Goal: Task Accomplishment & Management: Manage account settings

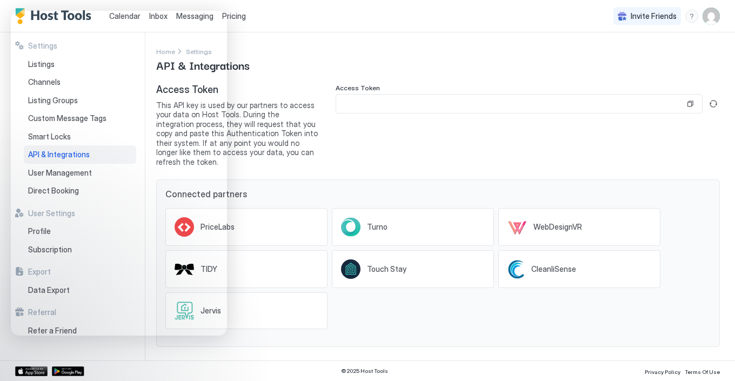
scroll to position [22, 0]
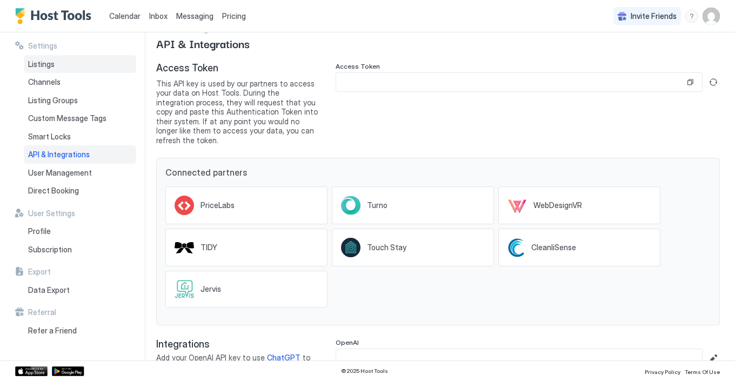
click at [41, 64] on span "Listings" at bounding box center [41, 64] width 26 height 10
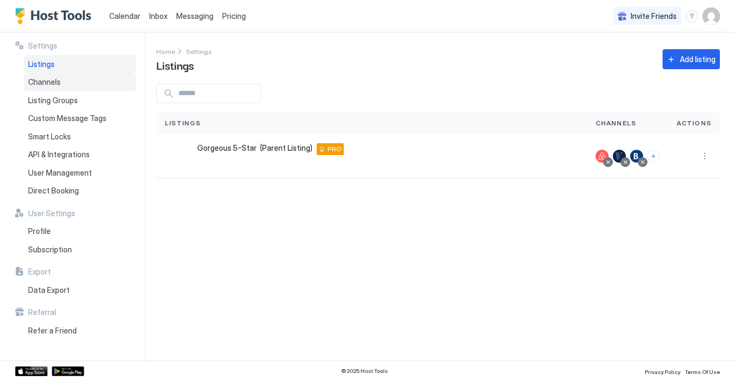
click at [47, 82] on span "Channels" at bounding box center [44, 82] width 32 height 10
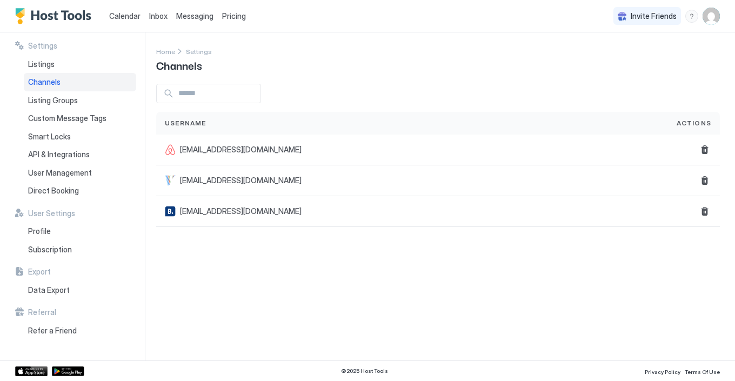
click at [131, 11] on span "Calendar" at bounding box center [124, 15] width 31 height 9
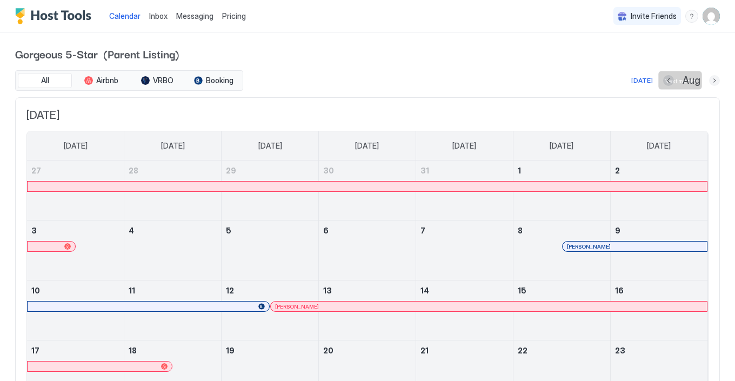
click at [712, 81] on button "Next month" at bounding box center [714, 80] width 11 height 11
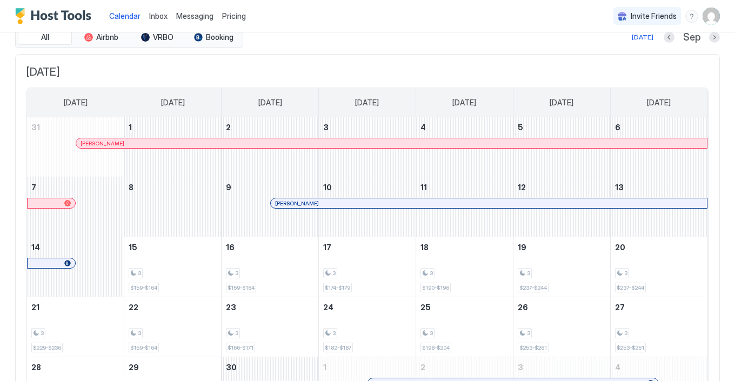
scroll to position [42, 0]
click at [714, 37] on button "Next month" at bounding box center [714, 38] width 11 height 11
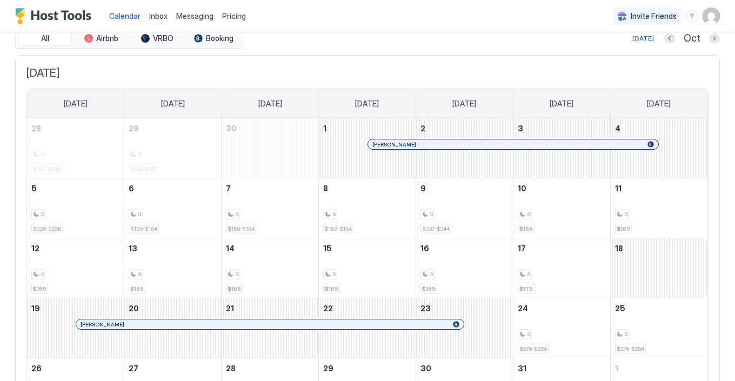
click at [236, 14] on span "Pricing" at bounding box center [234, 16] width 24 height 10
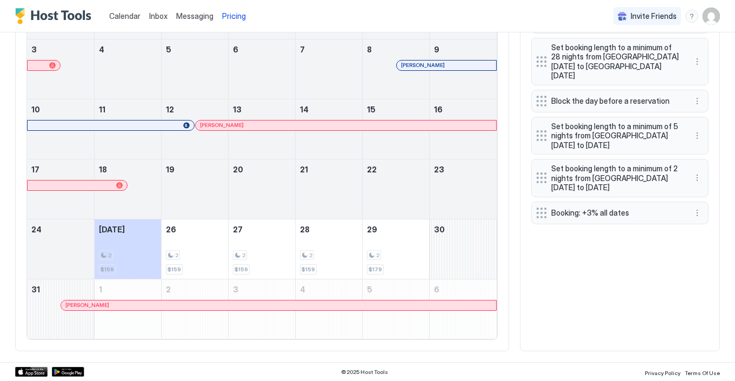
scroll to position [436, 0]
click at [696, 172] on button "More options" at bounding box center [697, 178] width 13 height 13
click at [705, 218] on div "Delete" at bounding box center [711, 216] width 32 height 8
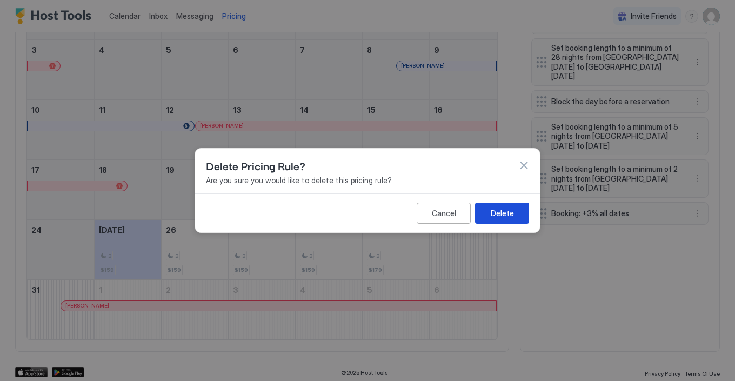
click at [509, 216] on div "Delete" at bounding box center [502, 212] width 23 height 11
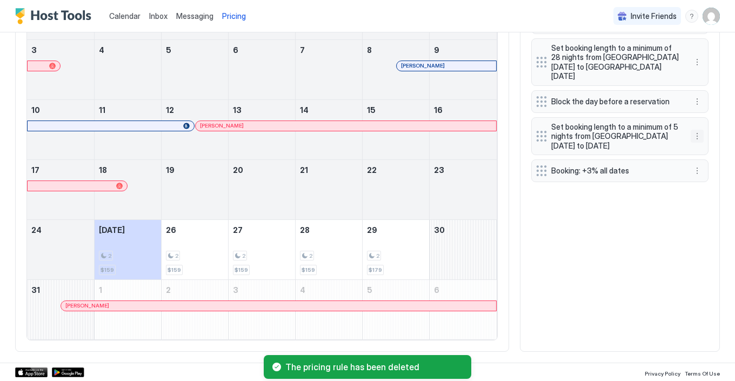
click at [699, 130] on button "More options" at bounding box center [697, 136] width 13 height 13
click at [709, 173] on span "Delete" at bounding box center [717, 175] width 20 height 8
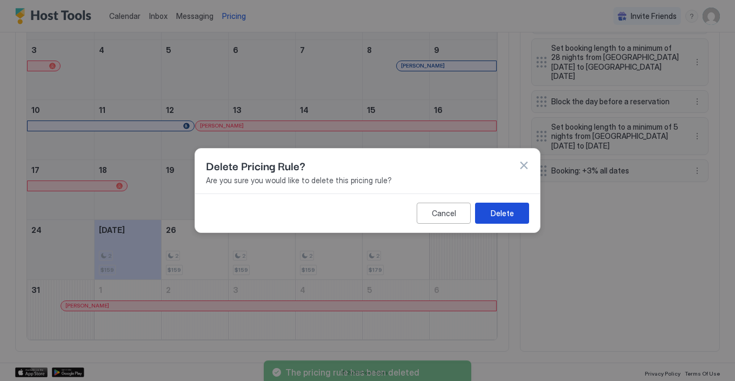
click at [500, 212] on div "Delete" at bounding box center [502, 212] width 23 height 11
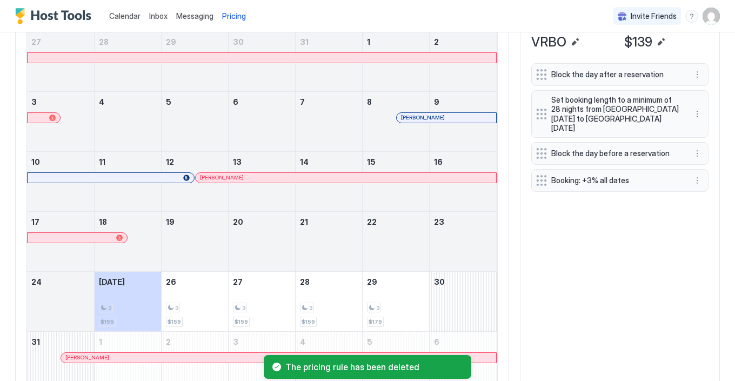
scroll to position [384, 0]
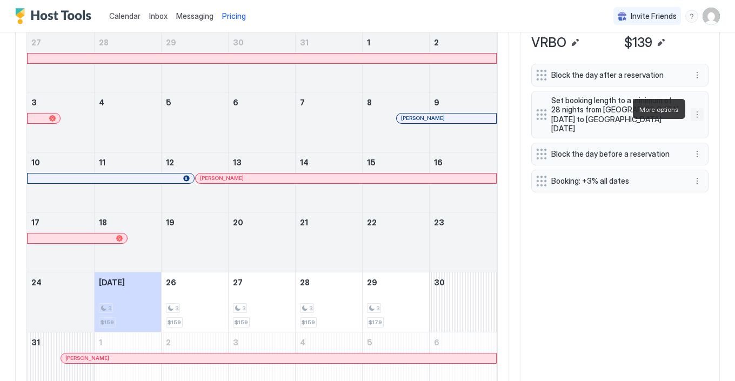
click at [700, 110] on button "More options" at bounding box center [697, 114] width 13 height 13
click at [705, 157] on div "Delete" at bounding box center [711, 159] width 32 height 8
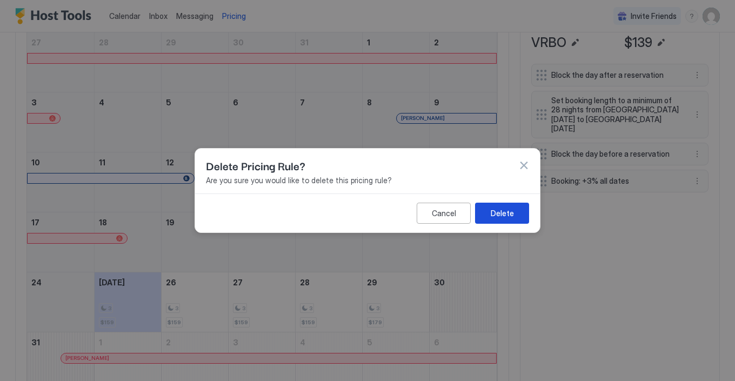
click at [495, 215] on div "Delete" at bounding box center [502, 212] width 23 height 11
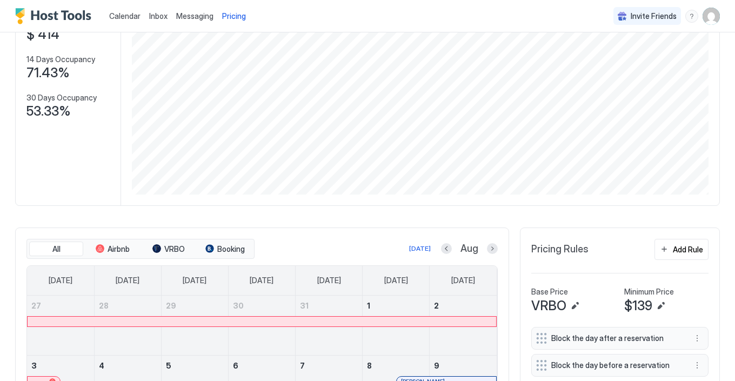
scroll to position [110, 0]
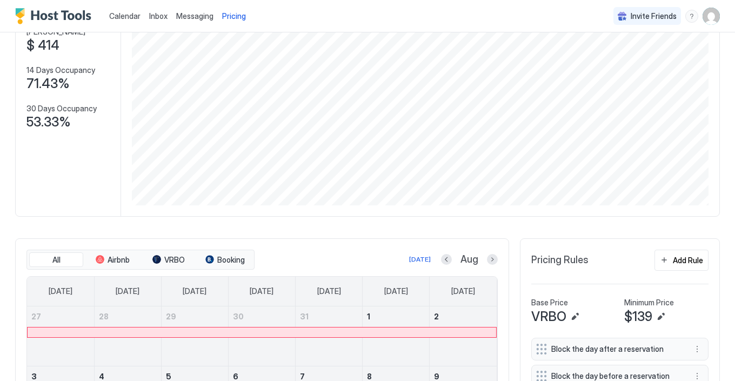
click at [713, 16] on img "User profile" at bounding box center [710, 16] width 17 height 17
click at [619, 57] on span "Settings" at bounding box center [613, 61] width 29 height 10
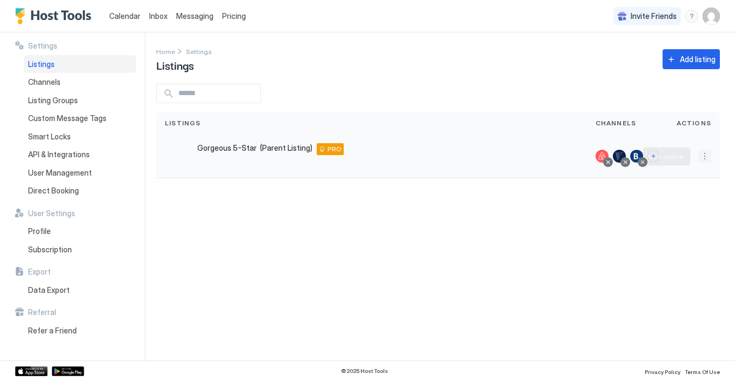
click at [703, 157] on button "More options" at bounding box center [704, 156] width 13 height 13
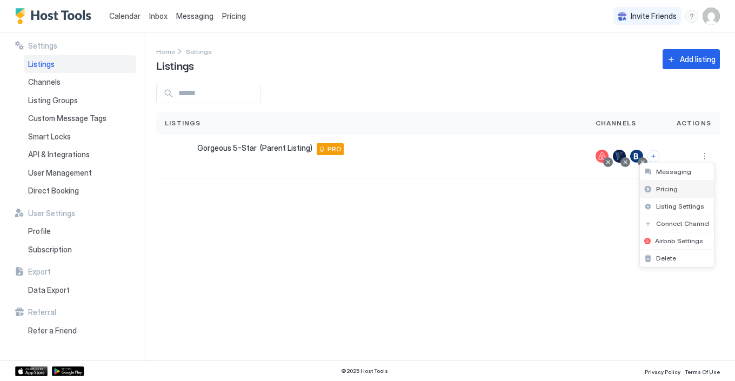
click at [670, 187] on span "Pricing" at bounding box center [667, 189] width 22 height 8
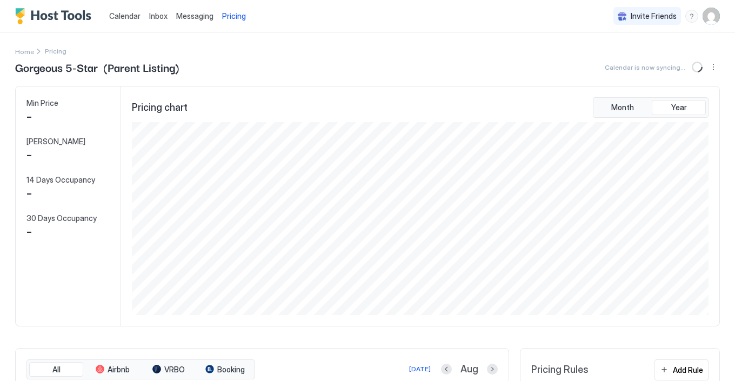
scroll to position [193, 579]
click at [711, 18] on img "User profile" at bounding box center [710, 16] width 17 height 17
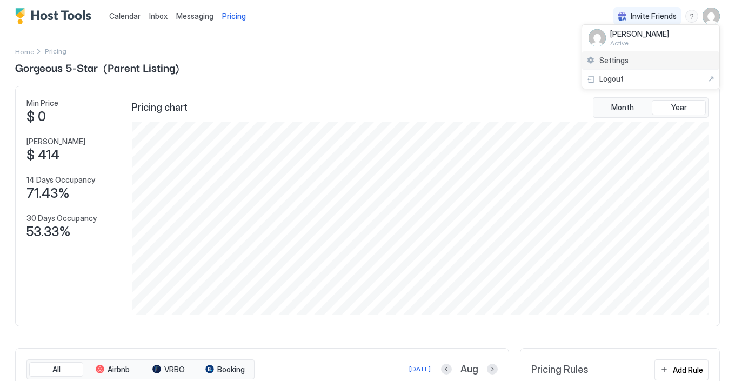
click at [620, 57] on span "Settings" at bounding box center [613, 61] width 29 height 10
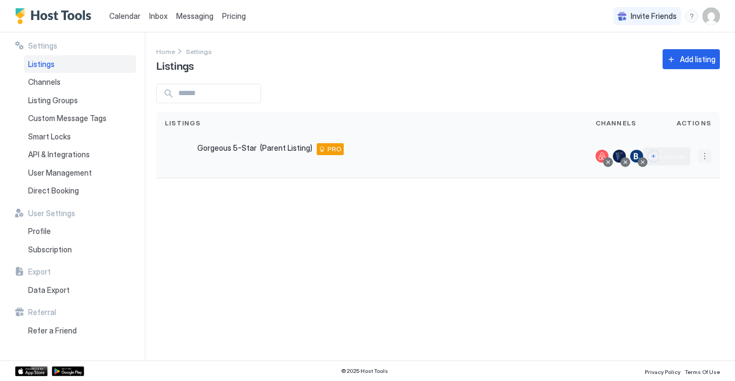
click at [705, 156] on button "More options" at bounding box center [704, 156] width 13 height 13
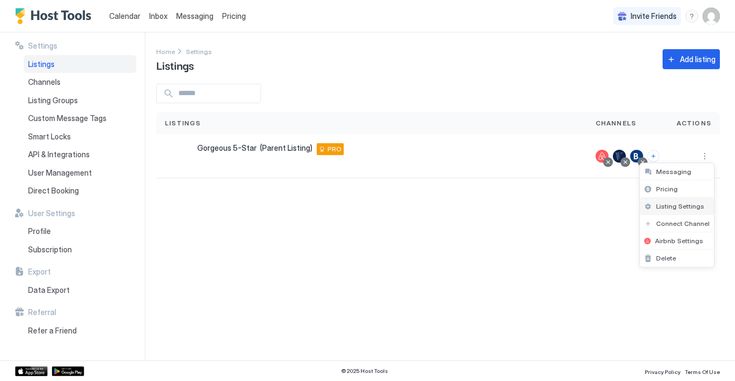
click at [671, 207] on span "Listing Settings" at bounding box center [680, 206] width 48 height 8
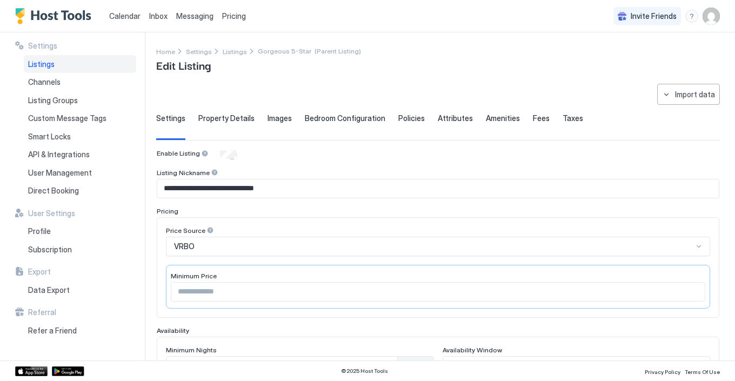
click at [698, 246] on div "VRBO" at bounding box center [438, 246] width 544 height 19
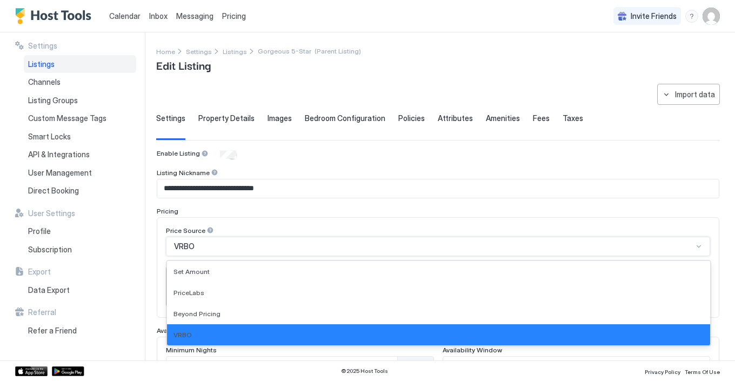
scroll to position [22, 0]
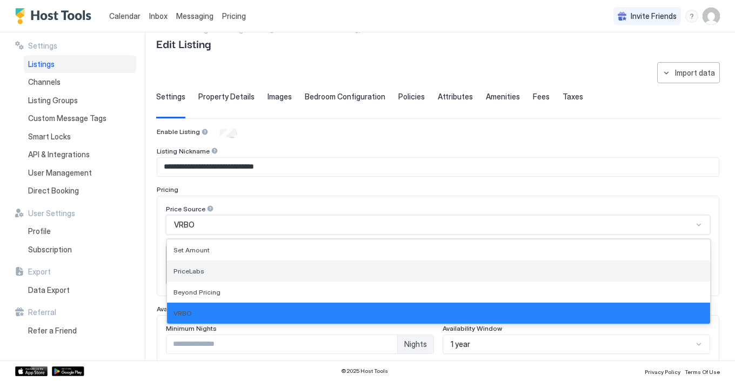
click at [209, 272] on div "PriceLabs" at bounding box center [438, 271] width 530 height 8
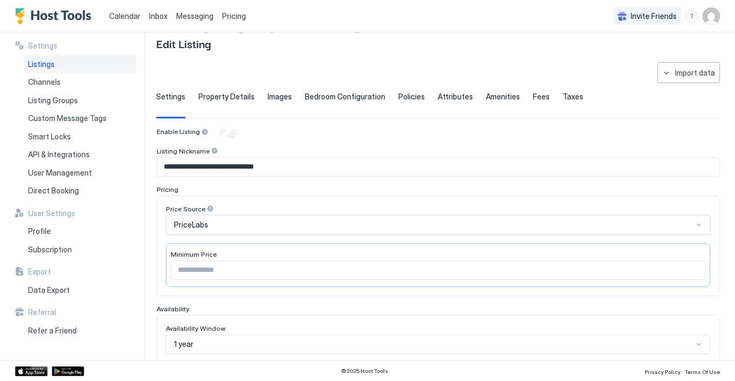
click at [694, 271] on input "***" at bounding box center [437, 270] width 533 height 18
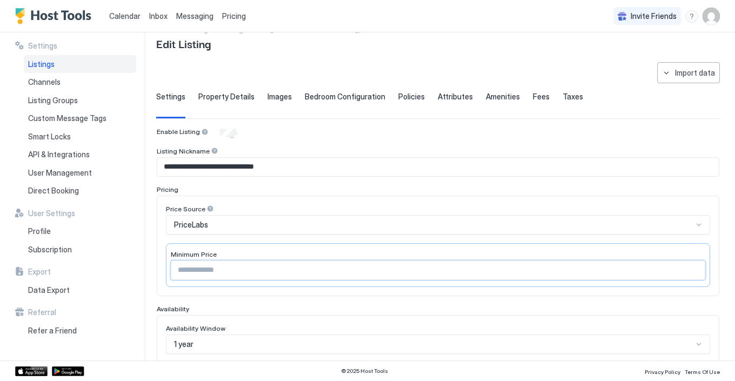
click at [694, 271] on input "***" at bounding box center [437, 270] width 533 height 18
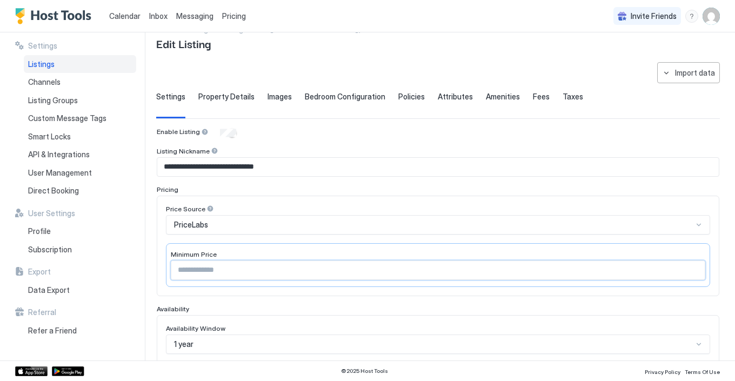
click at [694, 271] on input "***" at bounding box center [437, 270] width 533 height 18
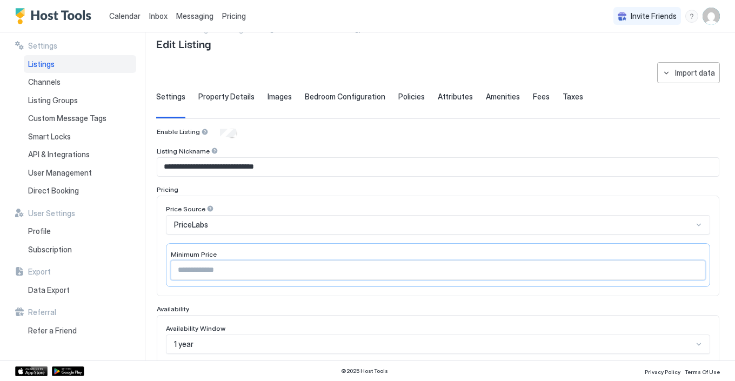
click at [694, 271] on input "***" at bounding box center [437, 270] width 533 height 18
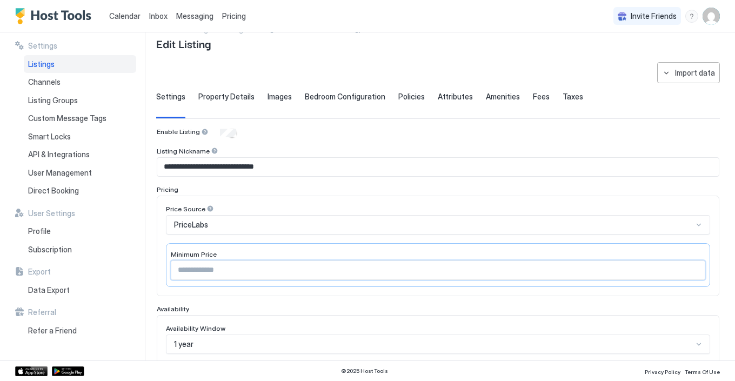
click at [694, 271] on input "***" at bounding box center [437, 270] width 533 height 18
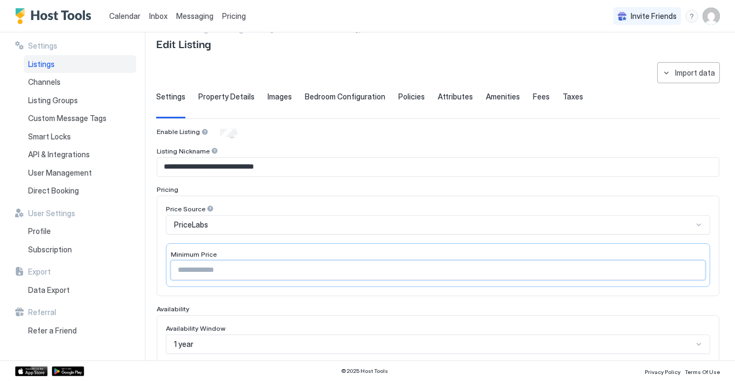
click at [694, 271] on input "***" at bounding box center [437, 270] width 533 height 18
type input "***"
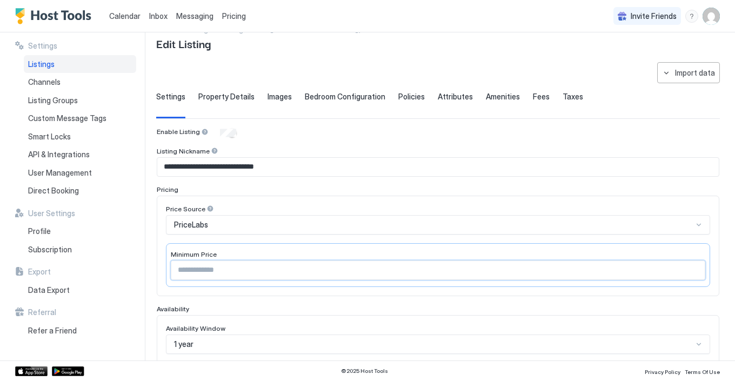
click at [694, 271] on input "***" at bounding box center [437, 270] width 533 height 18
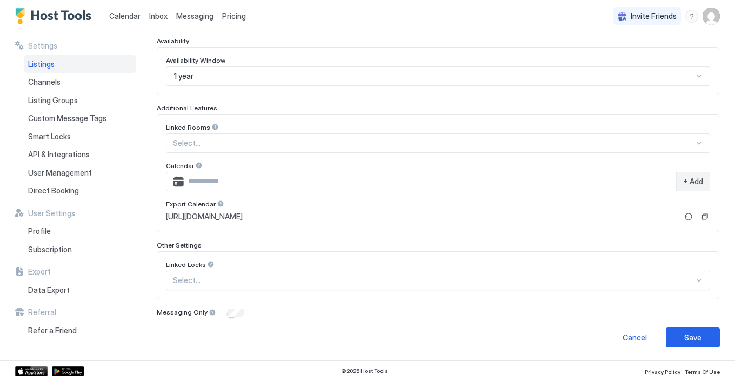
scroll to position [289, 0]
click at [689, 333] on div "Save" at bounding box center [692, 337] width 17 height 11
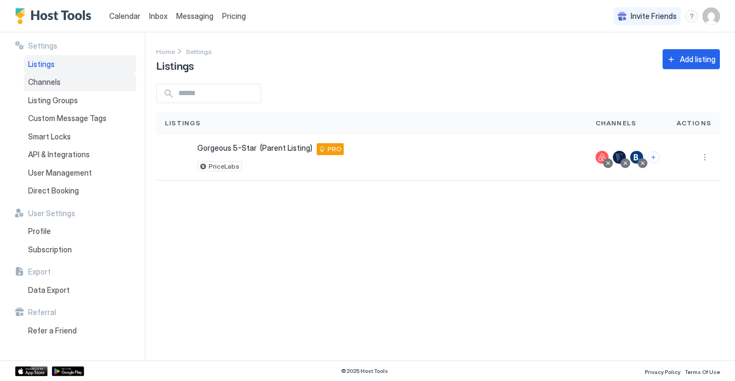
click at [45, 77] on span "Channels" at bounding box center [44, 82] width 32 height 10
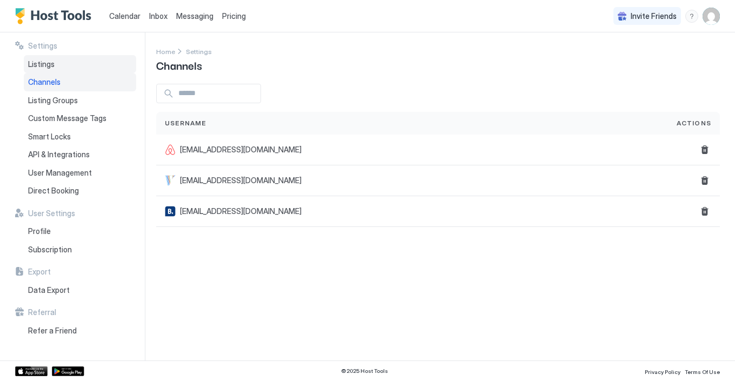
click at [41, 62] on span "Listings" at bounding box center [41, 64] width 26 height 10
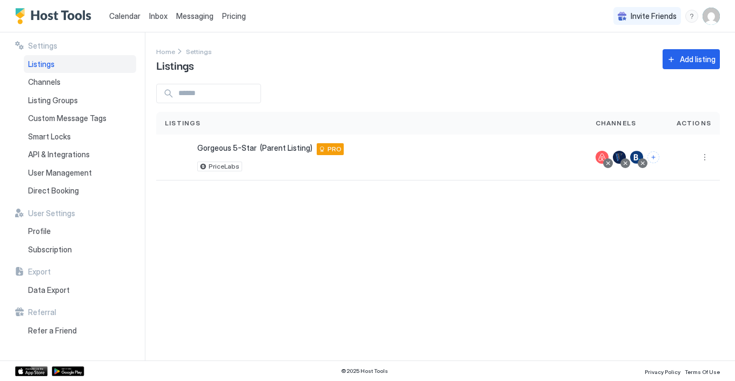
click at [232, 16] on span "Pricing" at bounding box center [234, 16] width 24 height 10
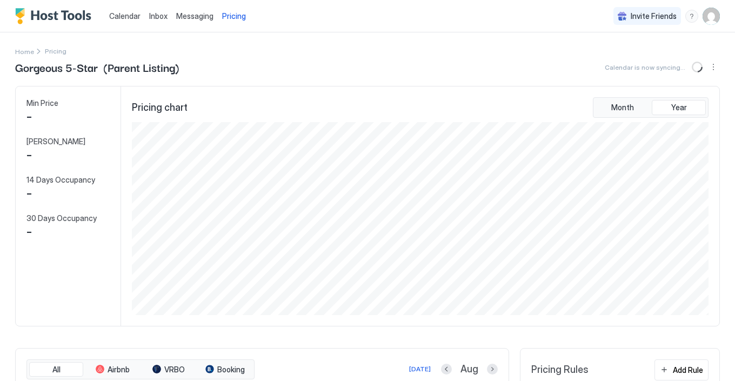
scroll to position [193, 579]
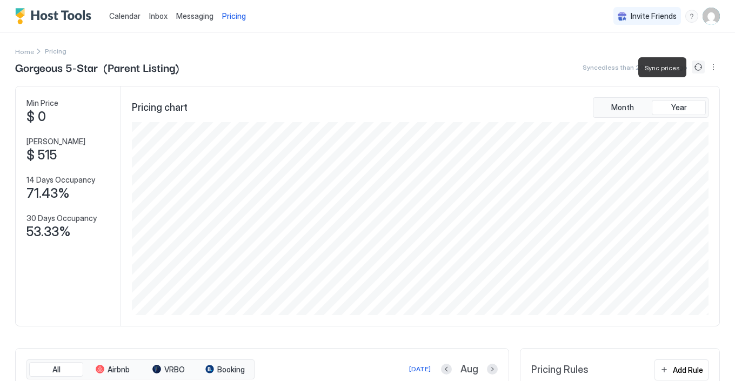
click at [698, 66] on button "Sync prices" at bounding box center [698, 67] width 13 height 13
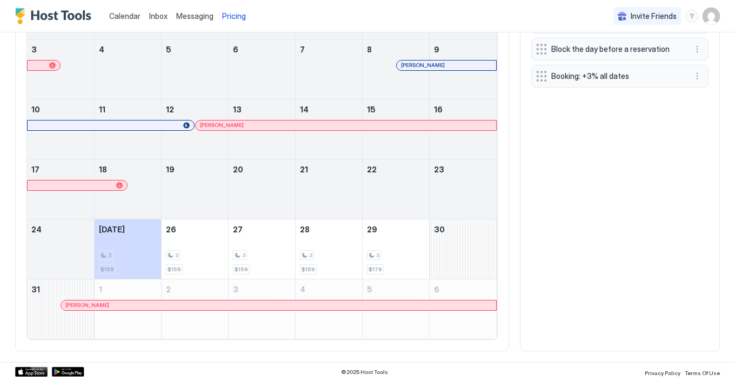
scroll to position [436, 0]
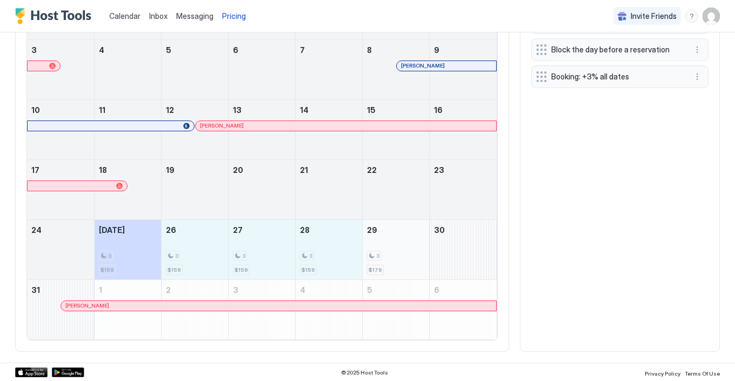
drag, startPoint x: 196, startPoint y: 252, endPoint x: 408, endPoint y: 251, distance: 212.4
click at [408, 251] on tr "24 [DATE] 3 $159 26 3 $159 27 3 $159 28 3 $159 29 3 $179 30" at bounding box center [262, 249] width 470 height 60
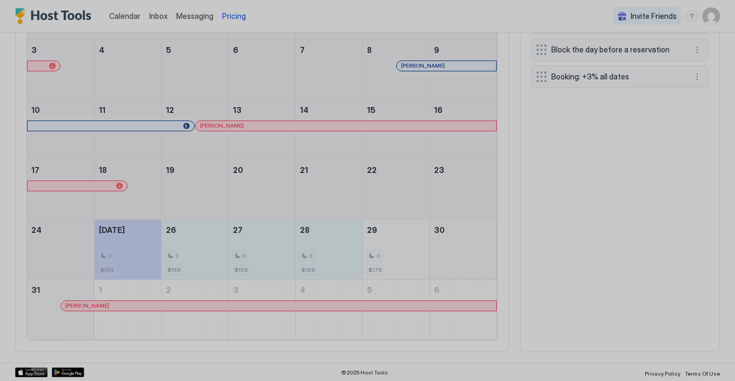
type input "***"
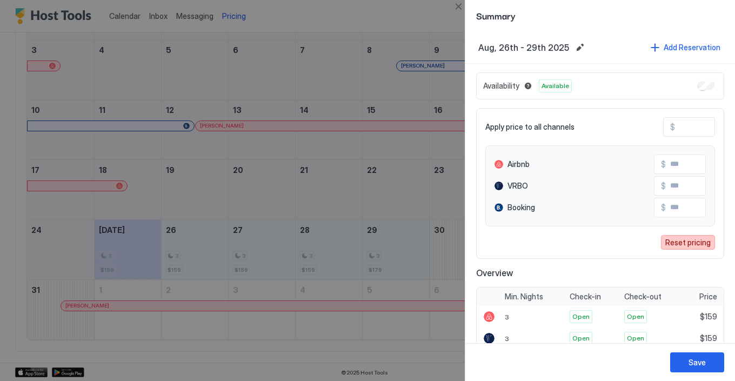
click at [678, 242] on div "Reset pricing" at bounding box center [687, 242] width 45 height 11
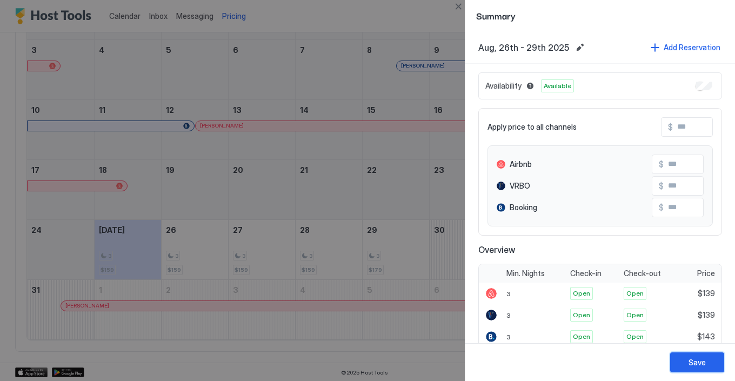
click at [697, 362] on div "Save" at bounding box center [696, 362] width 17 height 11
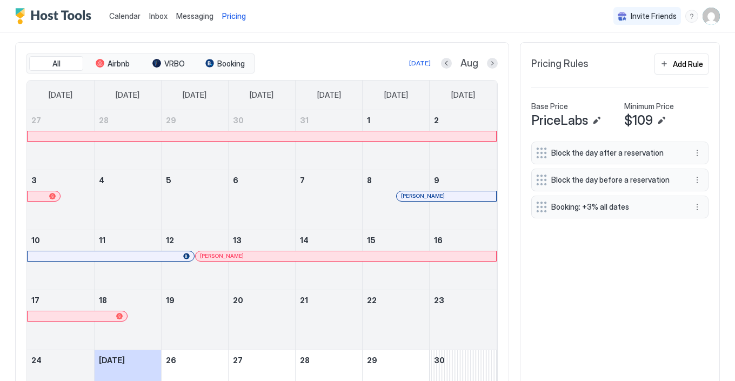
scroll to position [305, 0]
click at [493, 65] on button "Next month" at bounding box center [492, 64] width 11 height 11
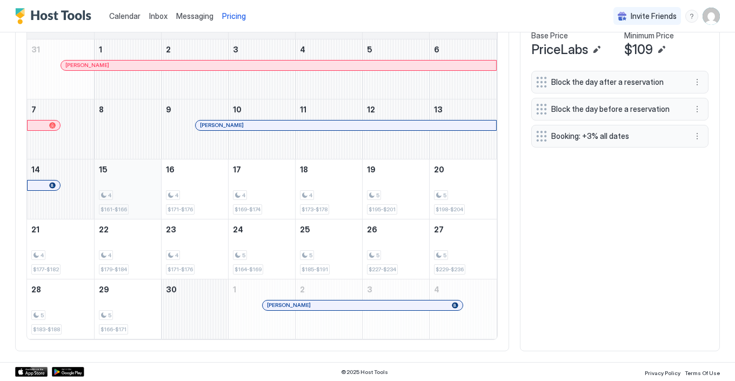
scroll to position [376, 0]
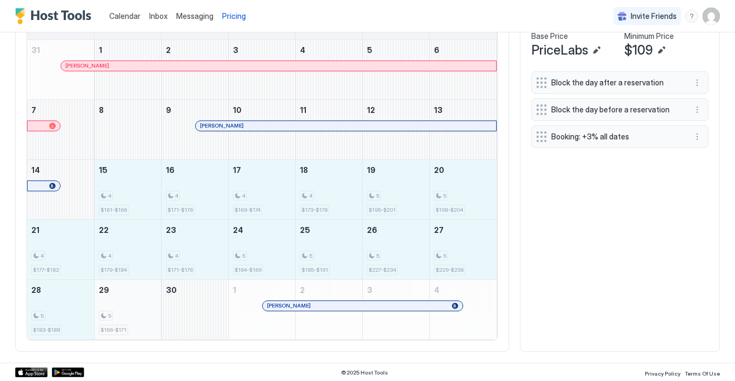
drag, startPoint x: 130, startPoint y: 181, endPoint x: 112, endPoint y: 312, distance: 132.0
click at [112, 312] on tbody "31 [PERSON_NAME] 1 2 3 4 5 6 7 8 9 [PERSON_NAME] 10 11 12 13 14 15 4 $161-$166 …" at bounding box center [262, 189] width 470 height 299
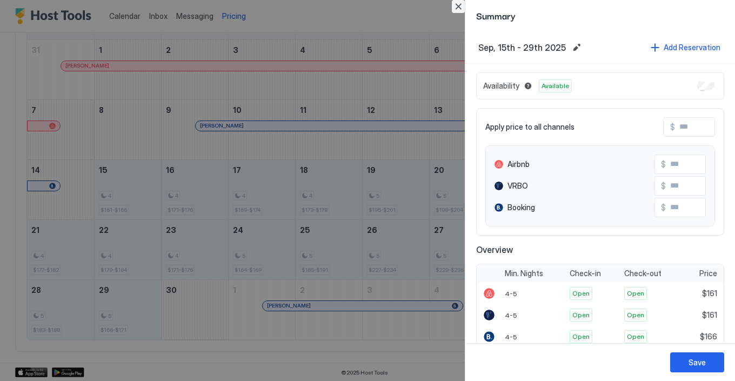
click at [458, 6] on button "Close" at bounding box center [458, 6] width 13 height 13
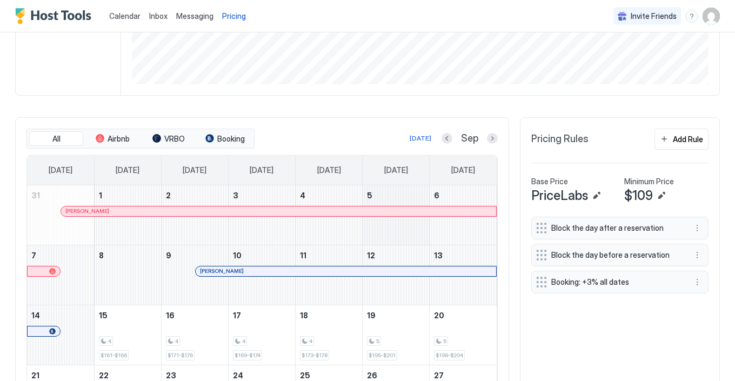
scroll to position [213, 0]
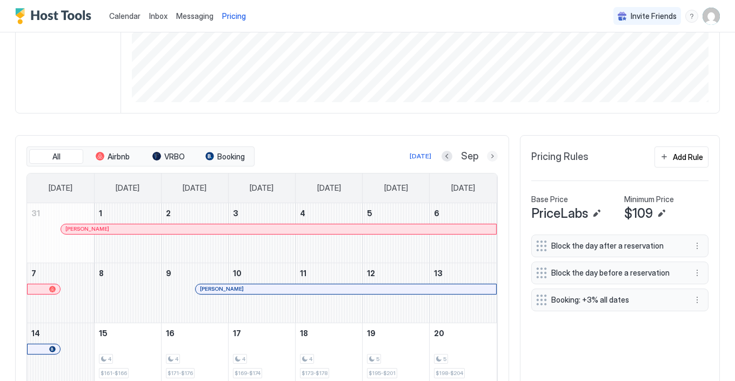
click at [492, 156] on button "Next month" at bounding box center [492, 156] width 11 height 11
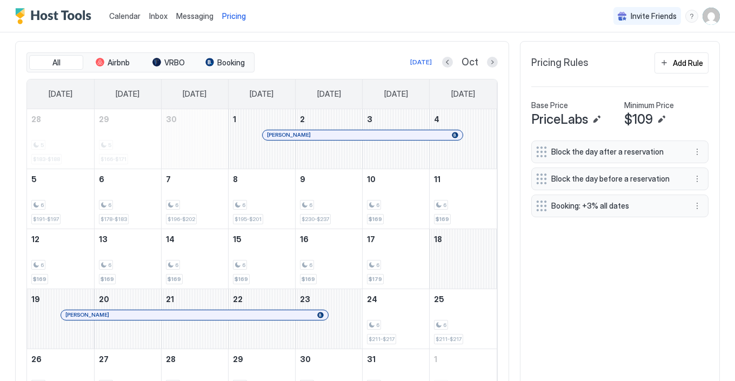
scroll to position [338, 0]
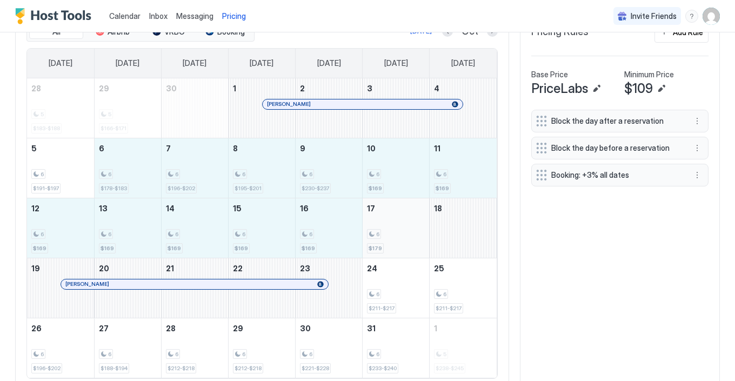
drag, startPoint x: 122, startPoint y: 158, endPoint x: 379, endPoint y: 215, distance: 262.9
click at [379, 215] on tbody "28 5 $183-$188 29 5 $166-$171 30 1 [PERSON_NAME] 2 3 4 5 6 $191-$197 6 6 $178-$…" at bounding box center [262, 227] width 470 height 299
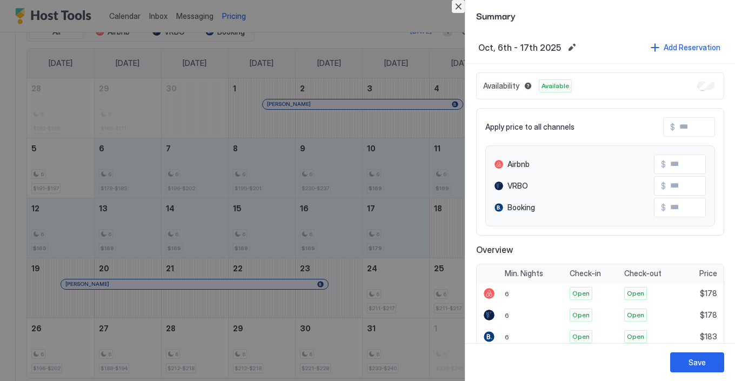
click at [458, 4] on button "Close" at bounding box center [458, 6] width 13 height 13
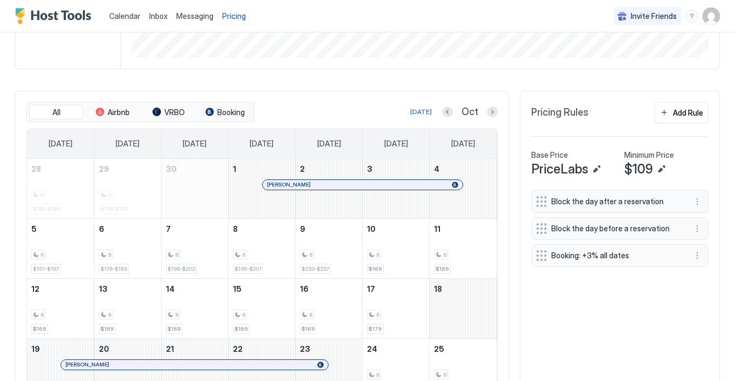
scroll to position [260, 0]
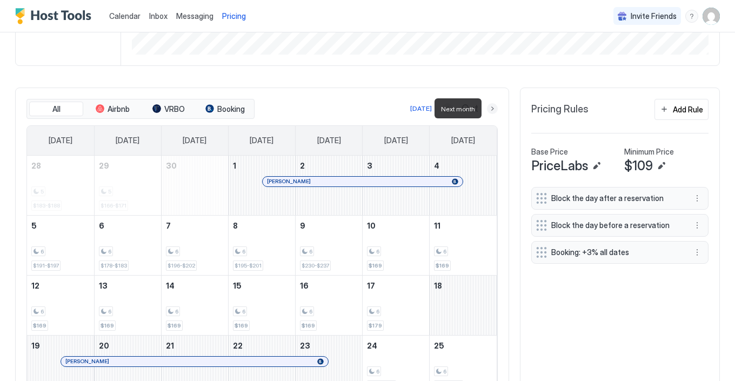
click at [492, 109] on button "Next month" at bounding box center [492, 108] width 11 height 11
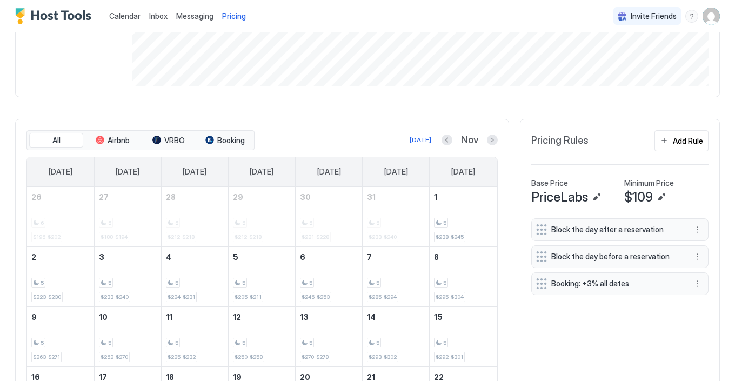
scroll to position [209, 0]
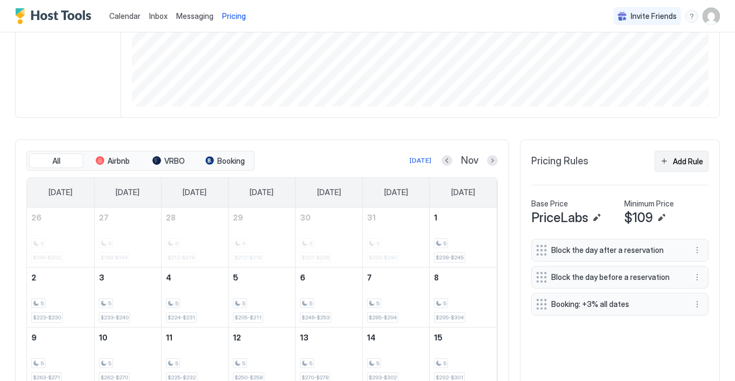
click at [671, 159] on button "Add Rule" at bounding box center [681, 161] width 54 height 21
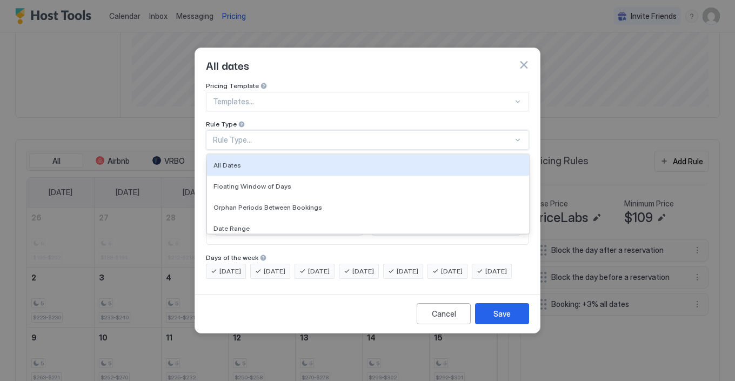
click at [519, 130] on div "Rule Type..." at bounding box center [367, 139] width 323 height 19
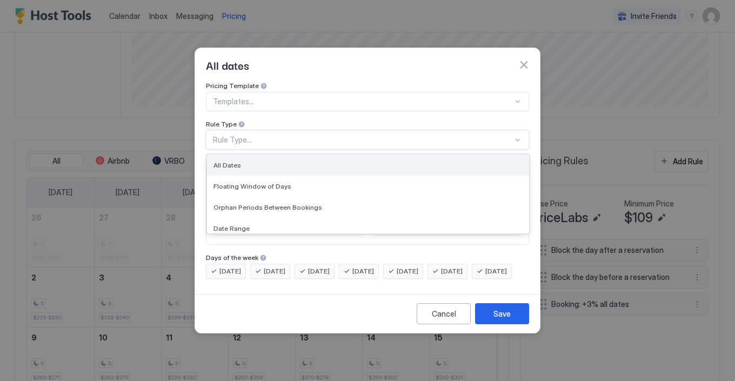
click at [503, 161] on div "All Dates" at bounding box center [367, 165] width 309 height 8
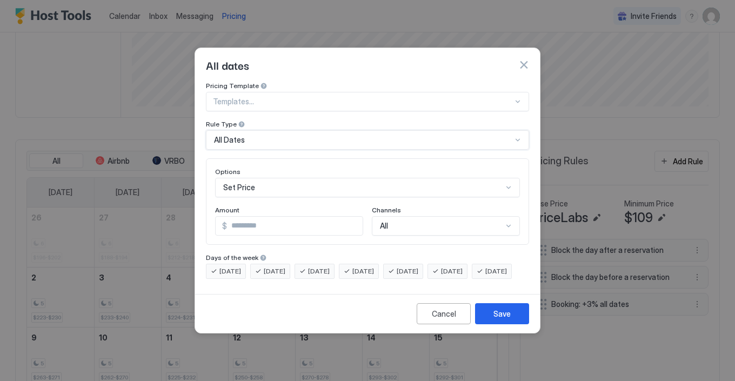
click at [508, 178] on div "Set Price" at bounding box center [367, 187] width 305 height 19
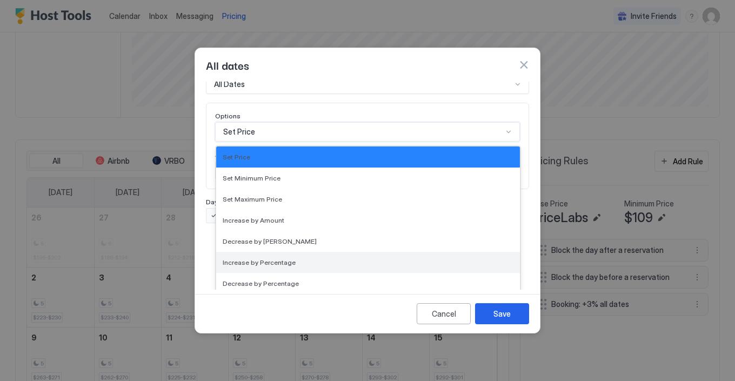
click at [364, 258] on div "Increase by Percentage" at bounding box center [368, 262] width 304 height 21
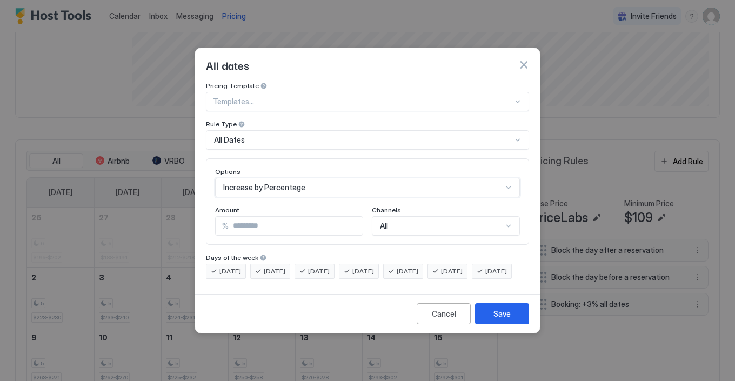
click at [508, 216] on div "All" at bounding box center [446, 225] width 148 height 19
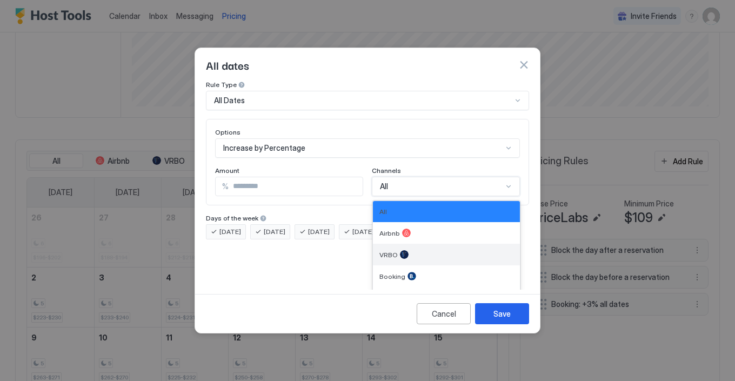
click at [439, 250] on div "VRBO" at bounding box center [446, 254] width 134 height 9
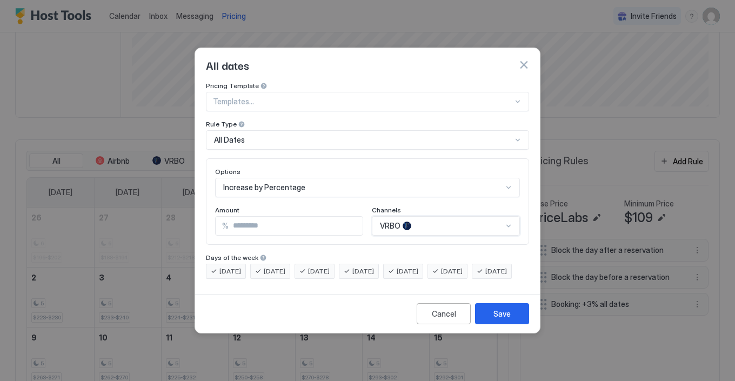
scroll to position [0, 0]
click at [230, 218] on input "*" at bounding box center [296, 226] width 134 height 18
type input "*"
click at [501, 319] on div "Save" at bounding box center [501, 313] width 17 height 11
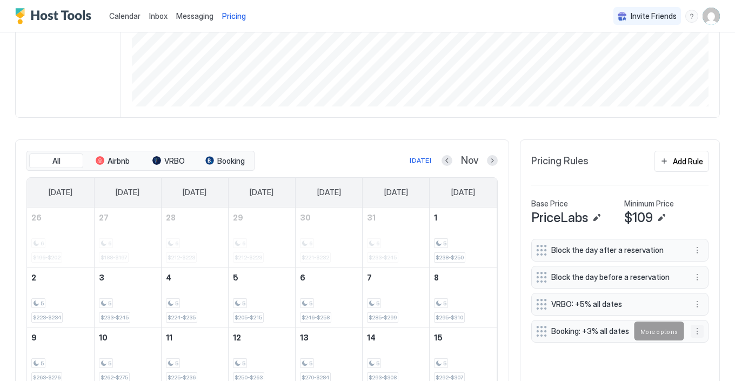
click at [698, 331] on button "More options" at bounding box center [697, 331] width 13 height 13
click at [705, 319] on div "Delete" at bounding box center [711, 314] width 41 height 17
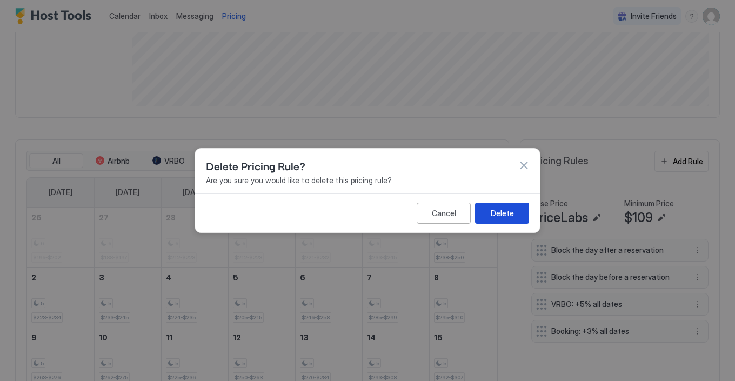
click at [512, 213] on div "Delete" at bounding box center [502, 212] width 23 height 11
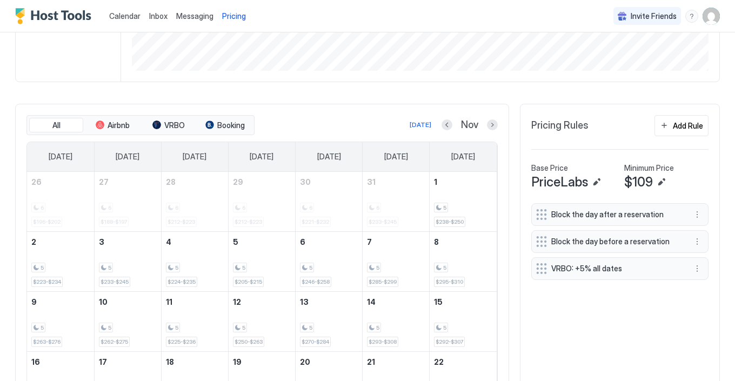
scroll to position [243, 0]
click at [491, 128] on button "Next month" at bounding box center [492, 126] width 11 height 11
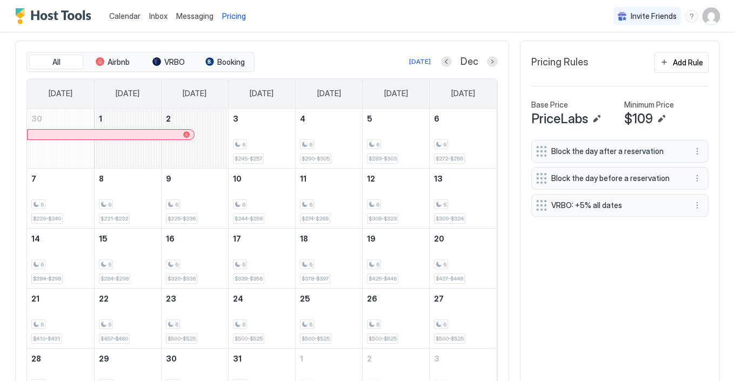
scroll to position [285, 0]
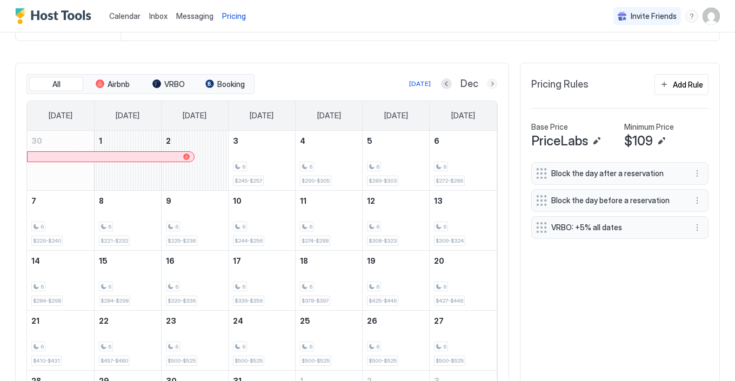
click at [493, 78] on button "Next month" at bounding box center [492, 83] width 11 height 11
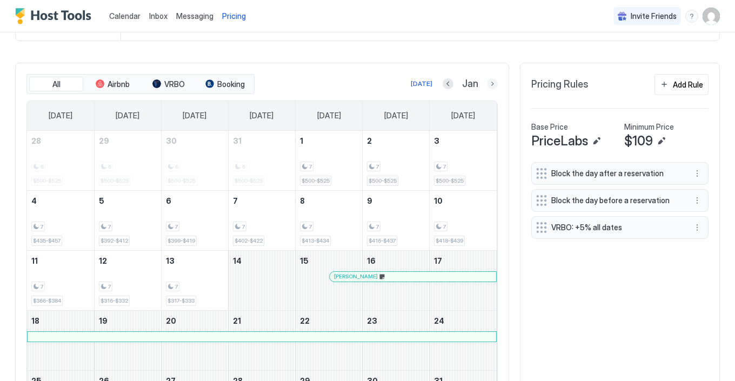
click at [491, 84] on button "Next month" at bounding box center [492, 83] width 11 height 11
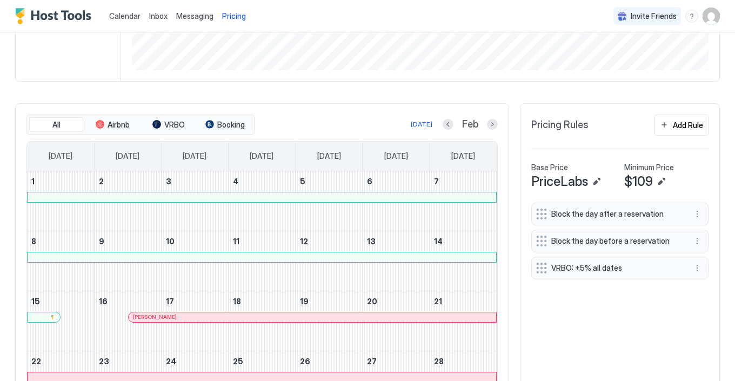
scroll to position [240, 0]
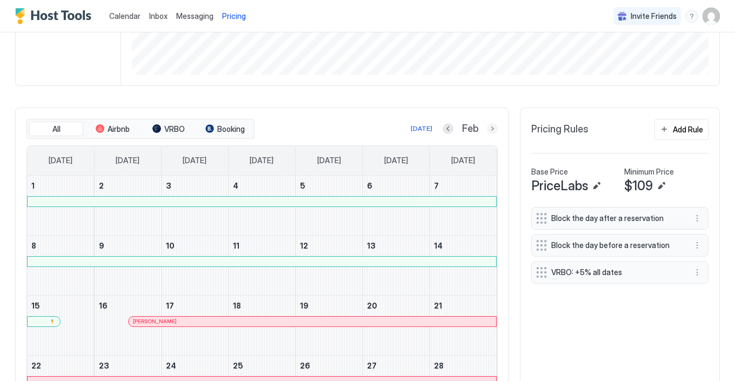
click at [489, 128] on button "Next month" at bounding box center [492, 128] width 11 height 11
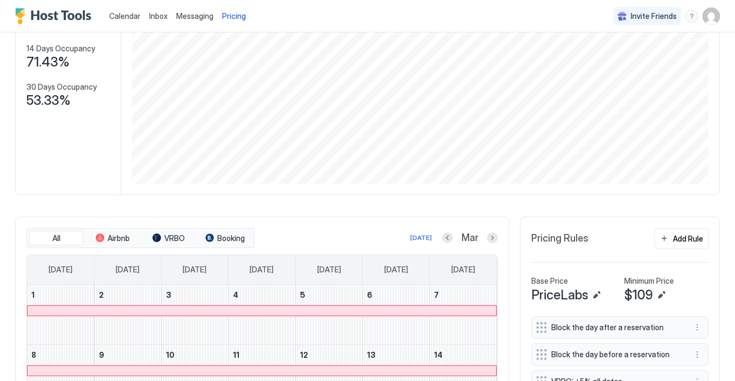
scroll to position [120, 0]
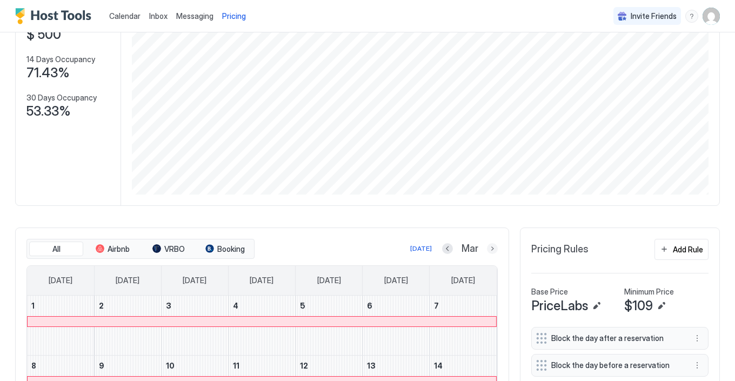
click at [492, 244] on button "Next month" at bounding box center [492, 248] width 11 height 11
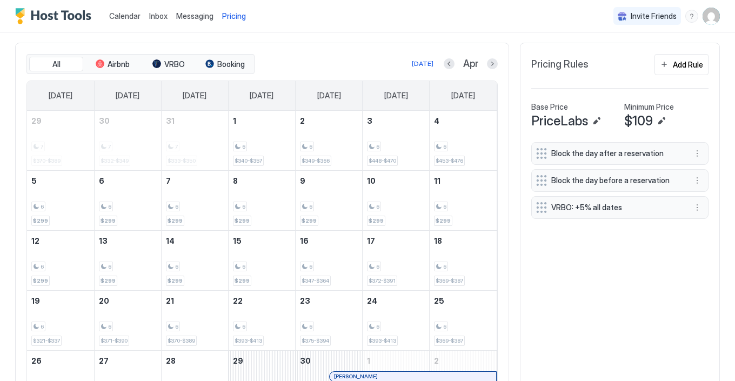
scroll to position [312, 0]
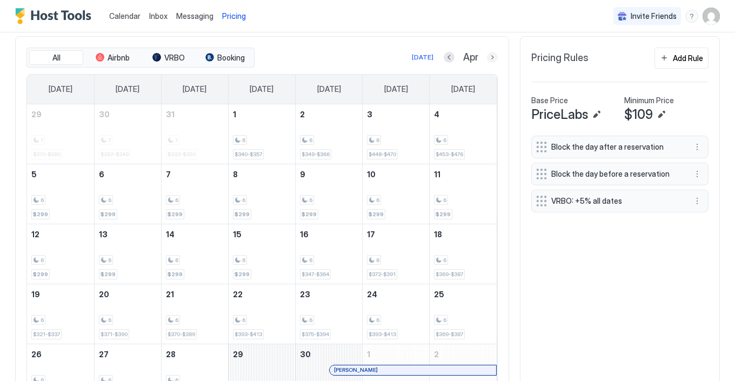
click at [491, 54] on button "Next month" at bounding box center [492, 57] width 11 height 11
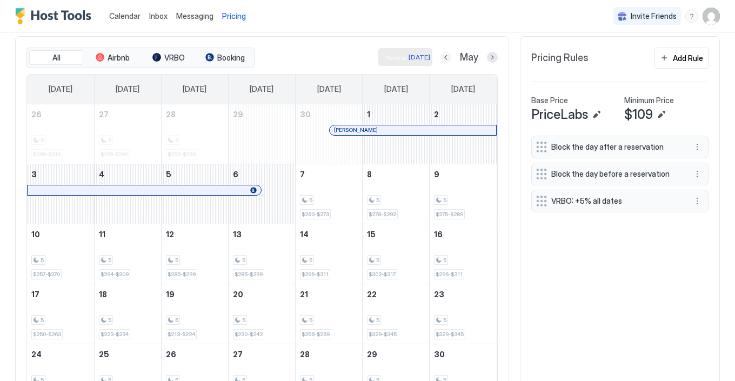
click at [447, 56] on button "Previous month" at bounding box center [445, 57] width 11 height 11
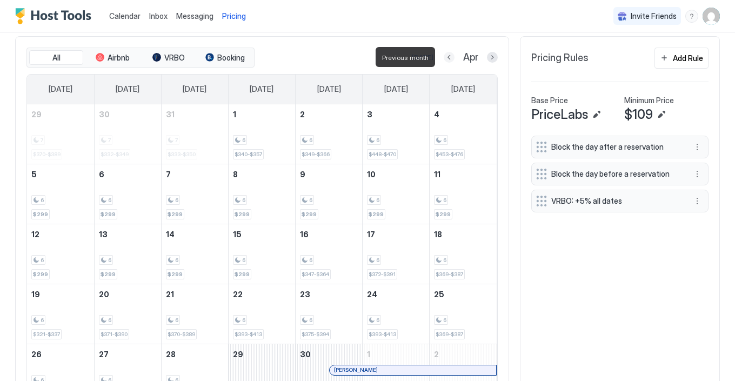
scroll to position [311, 0]
click at [447, 56] on button "Previous month" at bounding box center [449, 57] width 11 height 11
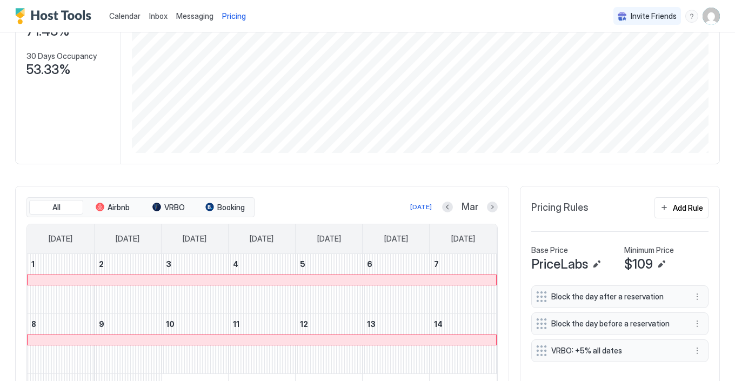
scroll to position [146, 0]
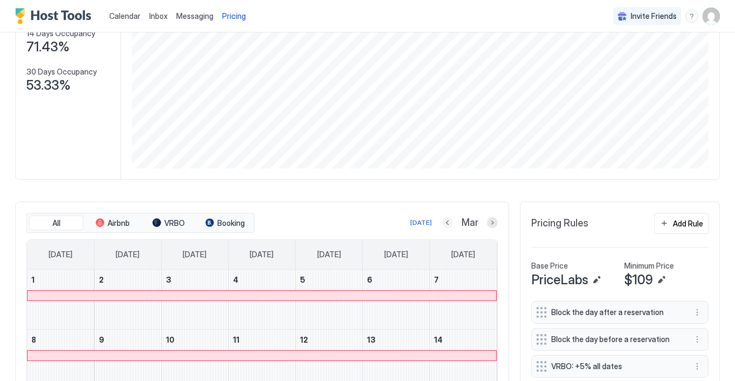
click at [444, 222] on button "Previous month" at bounding box center [447, 222] width 11 height 11
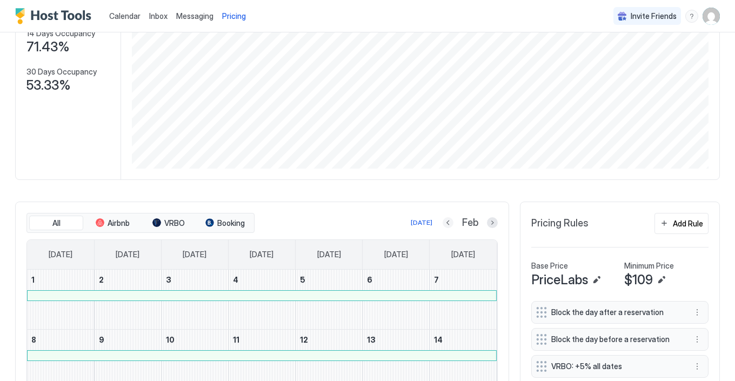
click at [448, 221] on button "Previous month" at bounding box center [448, 222] width 11 height 11
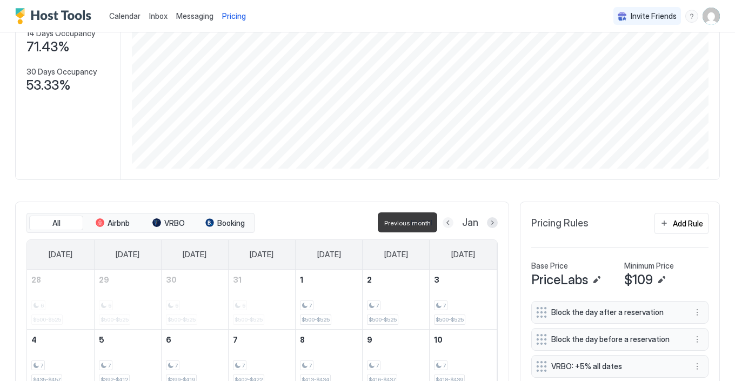
click at [448, 221] on button "Previous month" at bounding box center [448, 222] width 11 height 11
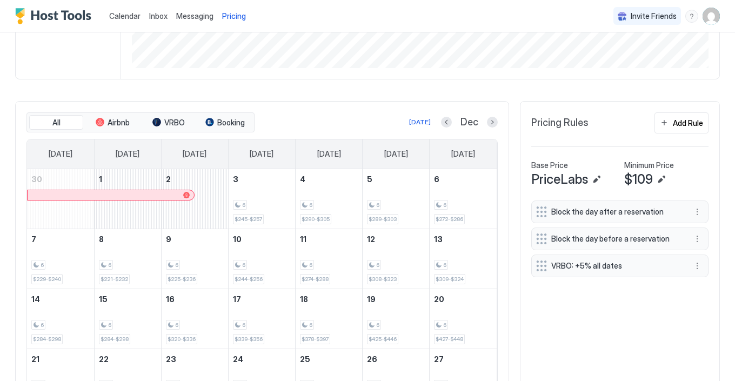
scroll to position [243, 0]
